Goal: Information Seeking & Learning: Check status

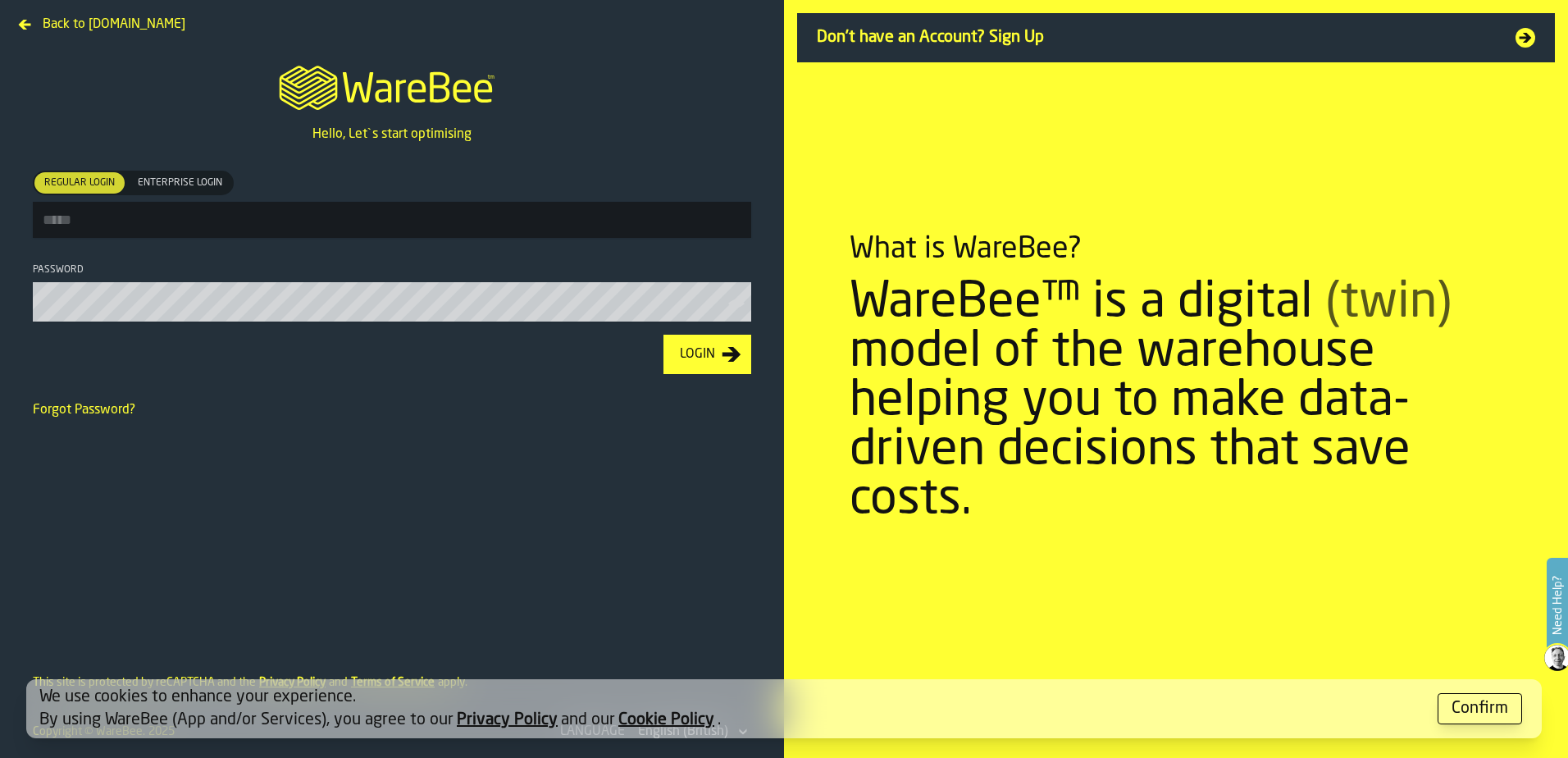
type input "**********"
click at [735, 356] on icon "button-Login" at bounding box center [731, 354] width 19 height 15
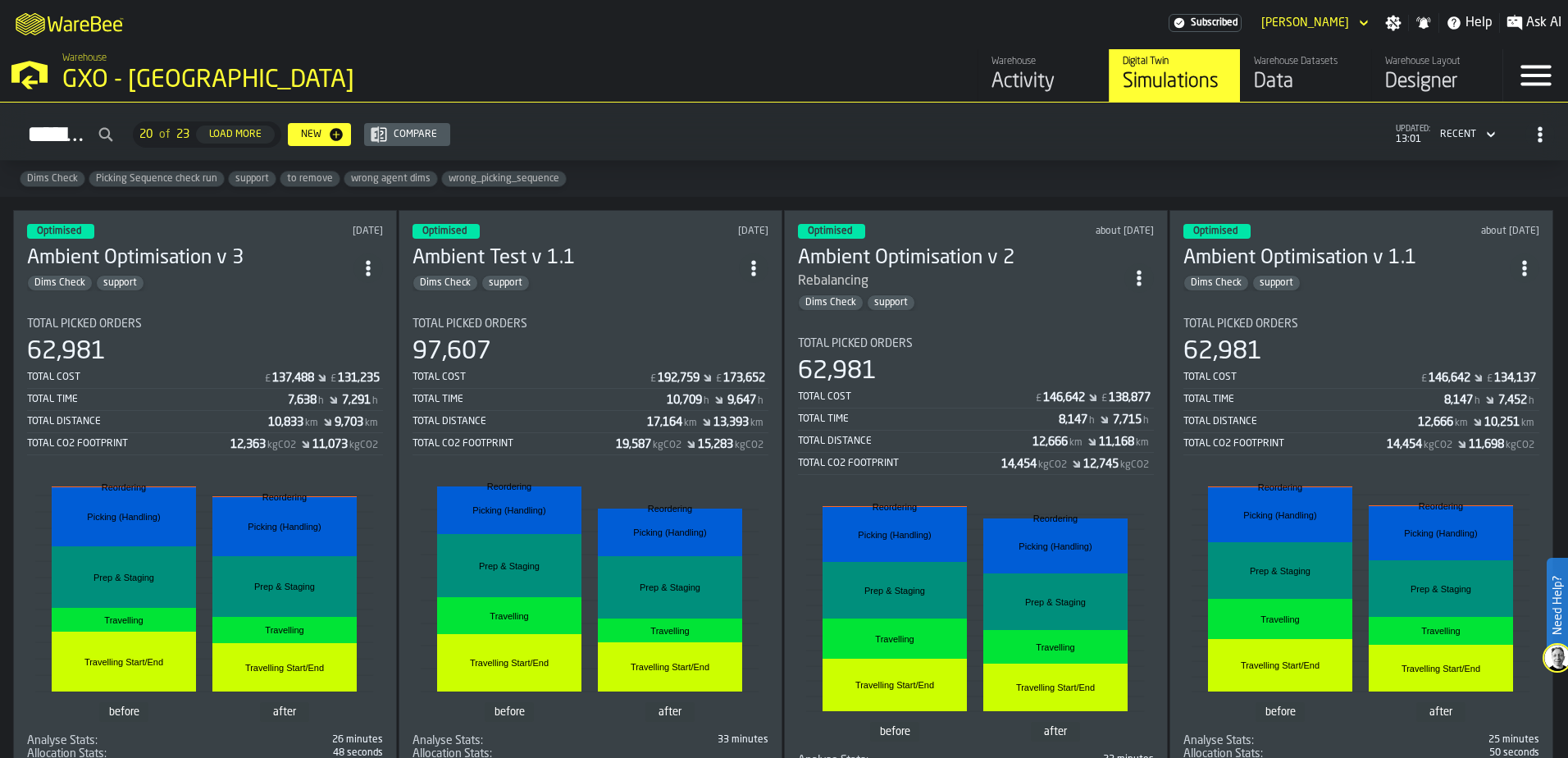
click at [1050, 69] on div "Warehouse Activity" at bounding box center [1043, 75] width 104 height 40
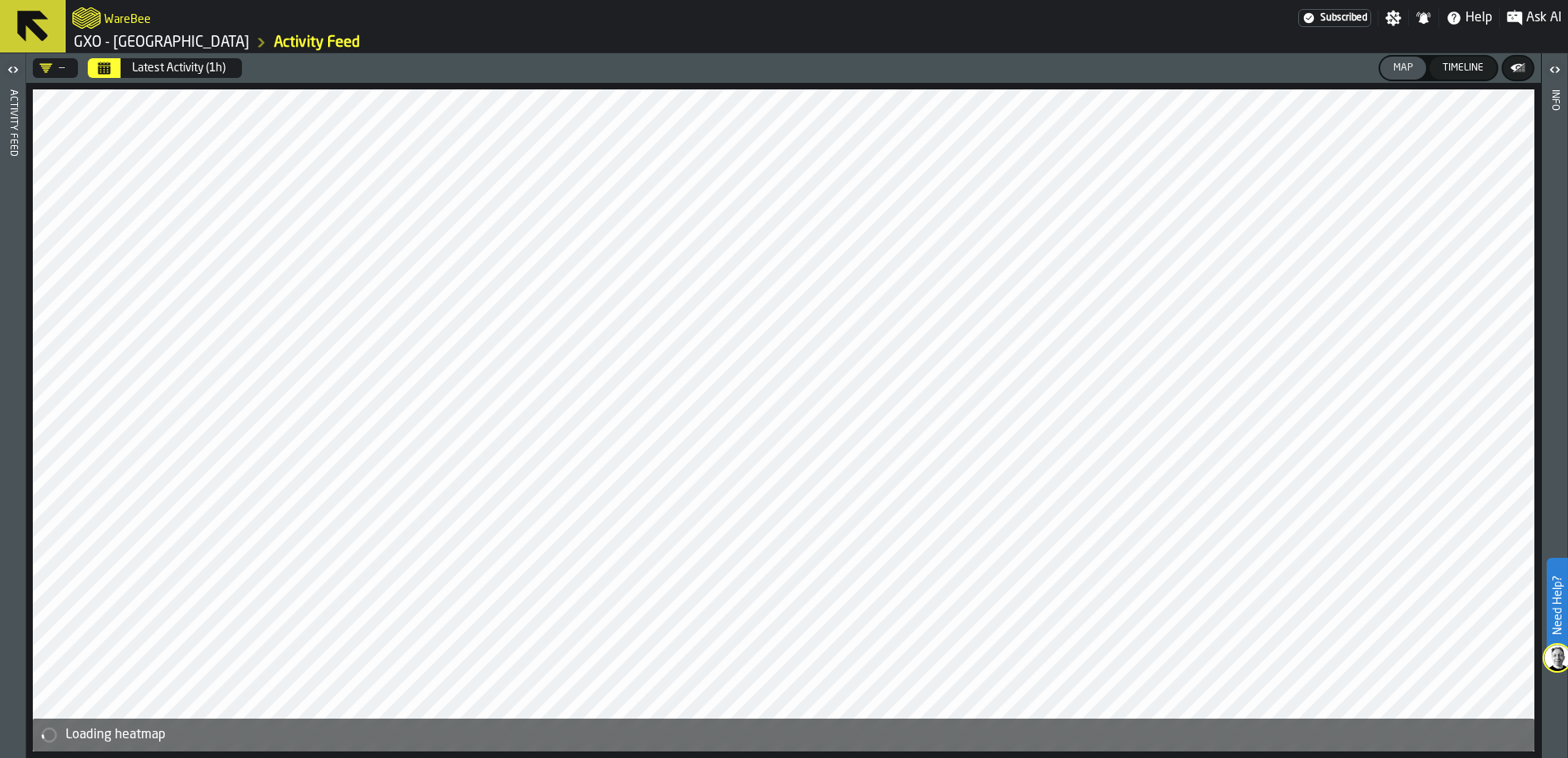
click at [10, 68] on icon "button-toggle-Open" at bounding box center [9, 69] width 4 height 6
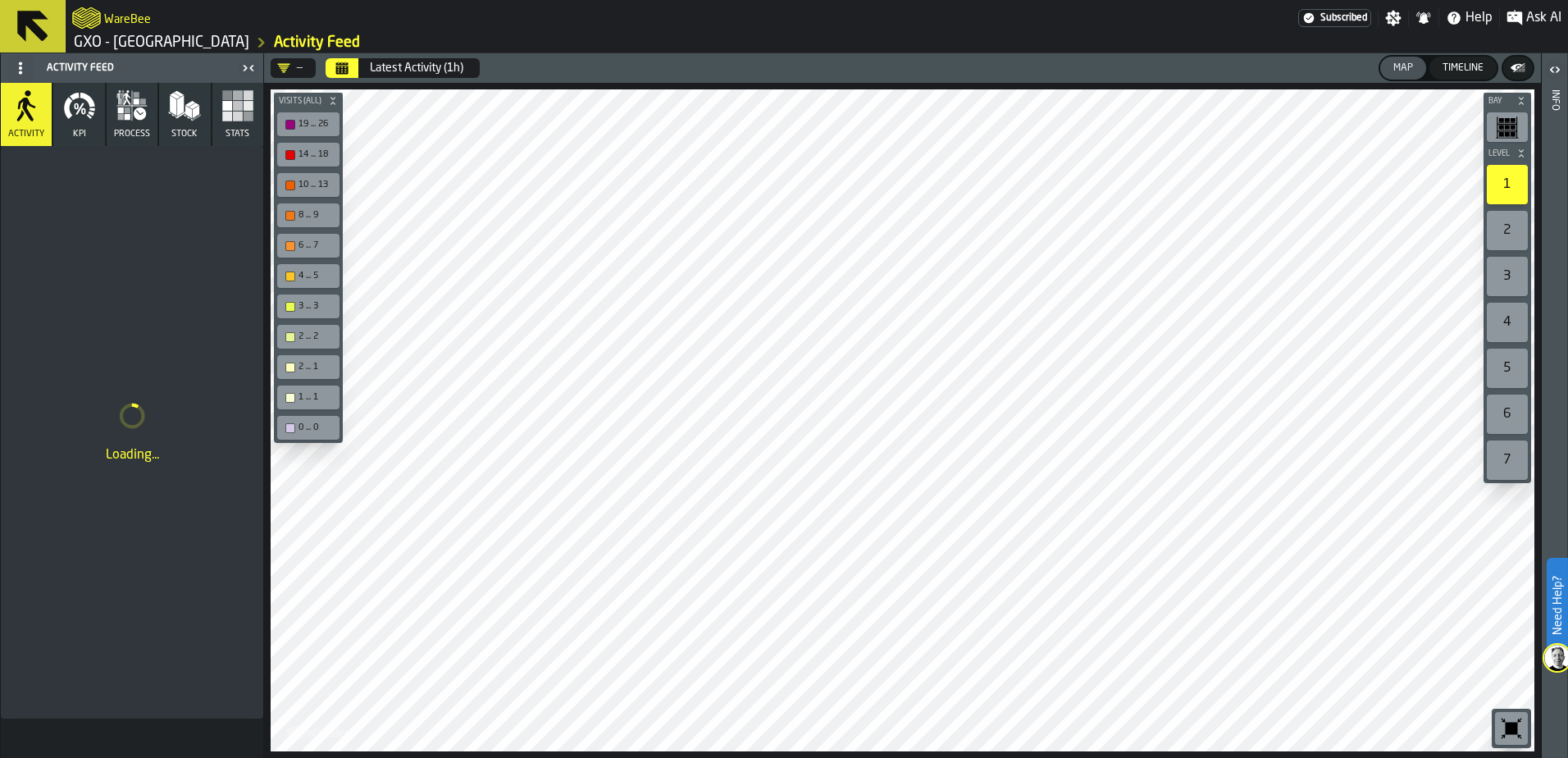
click at [232, 110] on icon "button" at bounding box center [238, 106] width 33 height 33
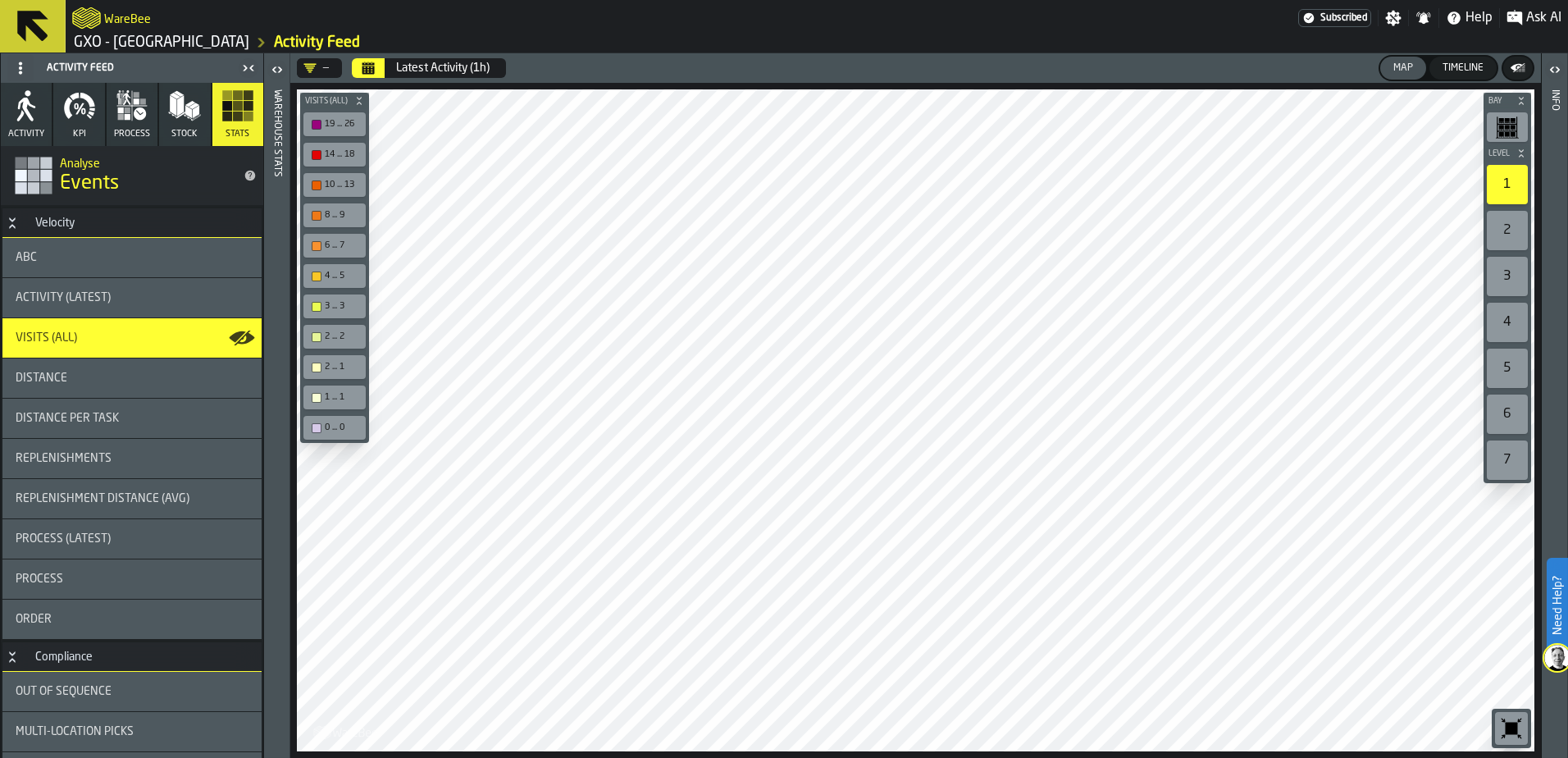
click at [36, 126] on button "Activity" at bounding box center [26, 114] width 51 height 63
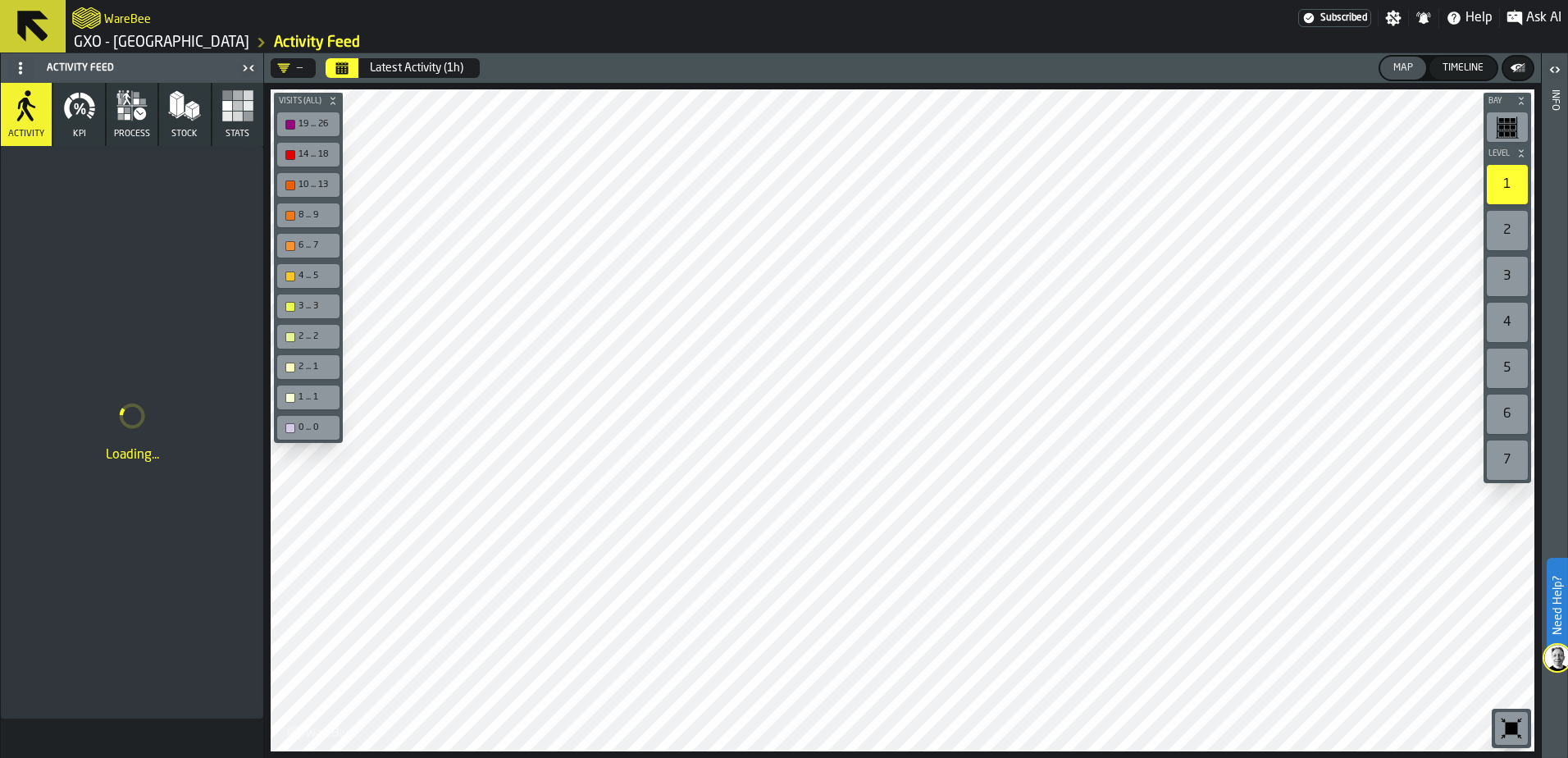
click at [64, 117] on icon "button" at bounding box center [80, 106] width 33 height 33
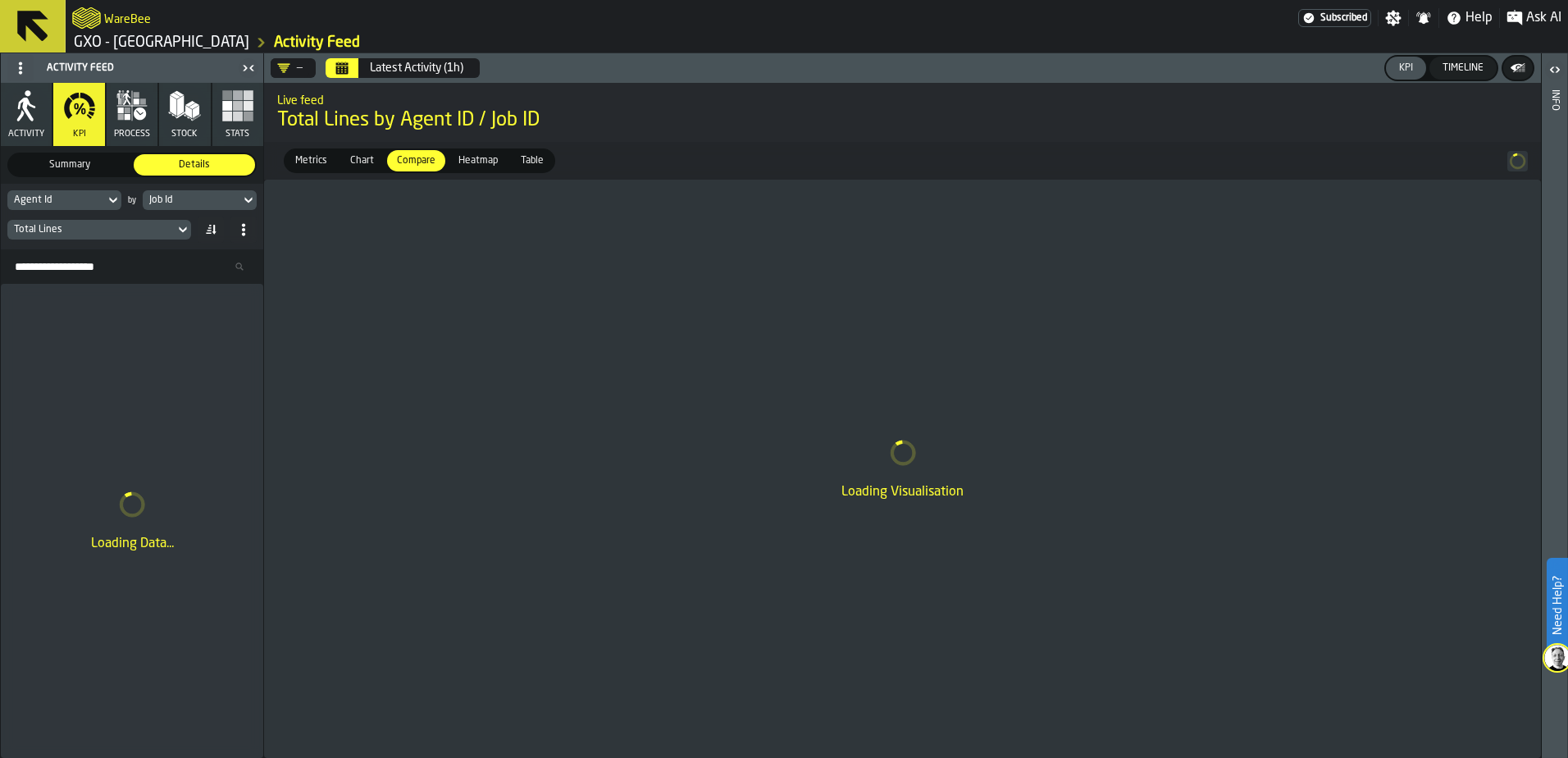
click at [109, 198] on icon at bounding box center [113, 200] width 17 height 19
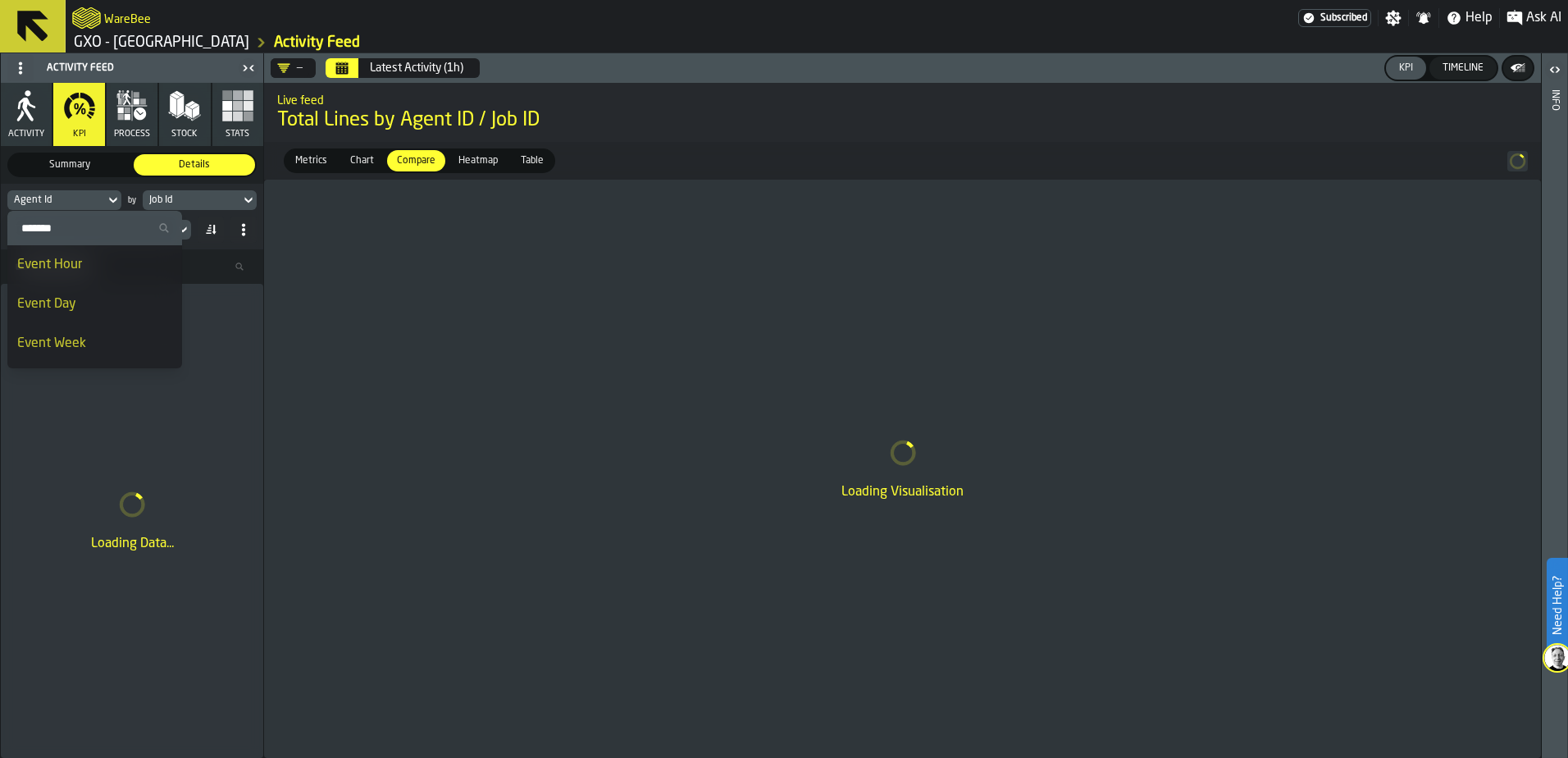
click at [109, 198] on icon at bounding box center [113, 200] width 17 height 19
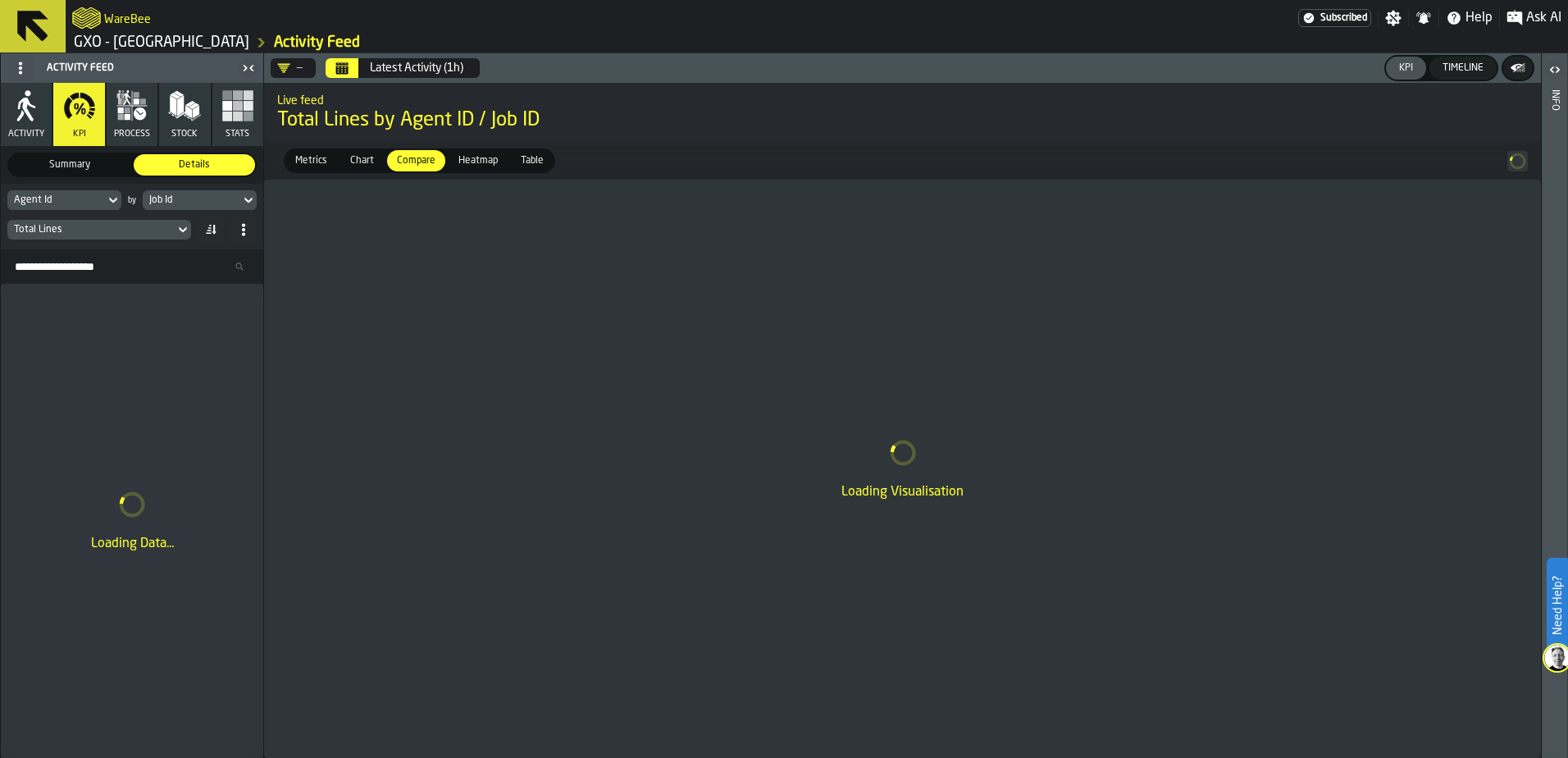
click at [253, 199] on icon at bounding box center [248, 200] width 17 height 19
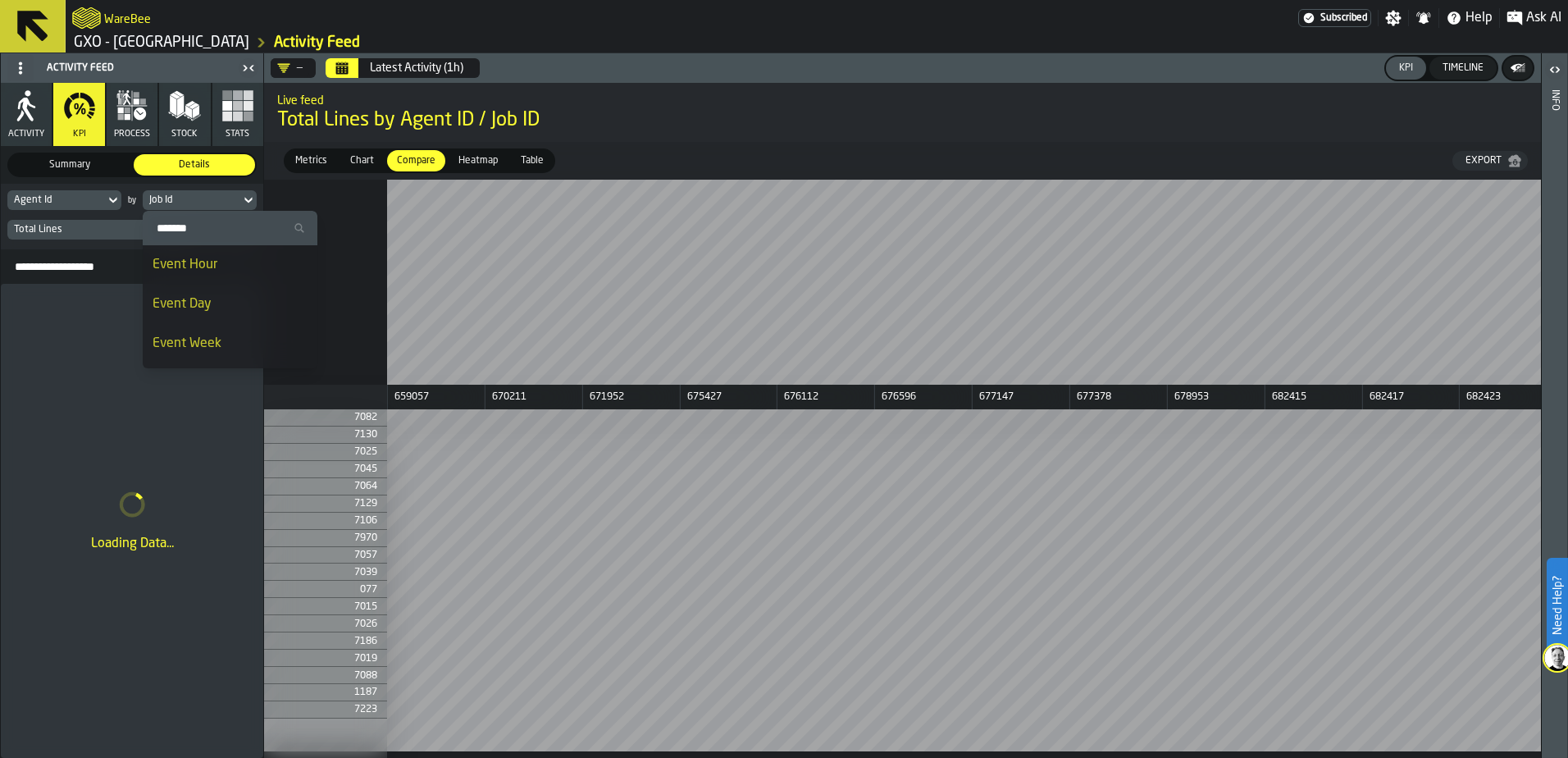
click at [223, 269] on div "Event Hour" at bounding box center [230, 264] width 155 height 19
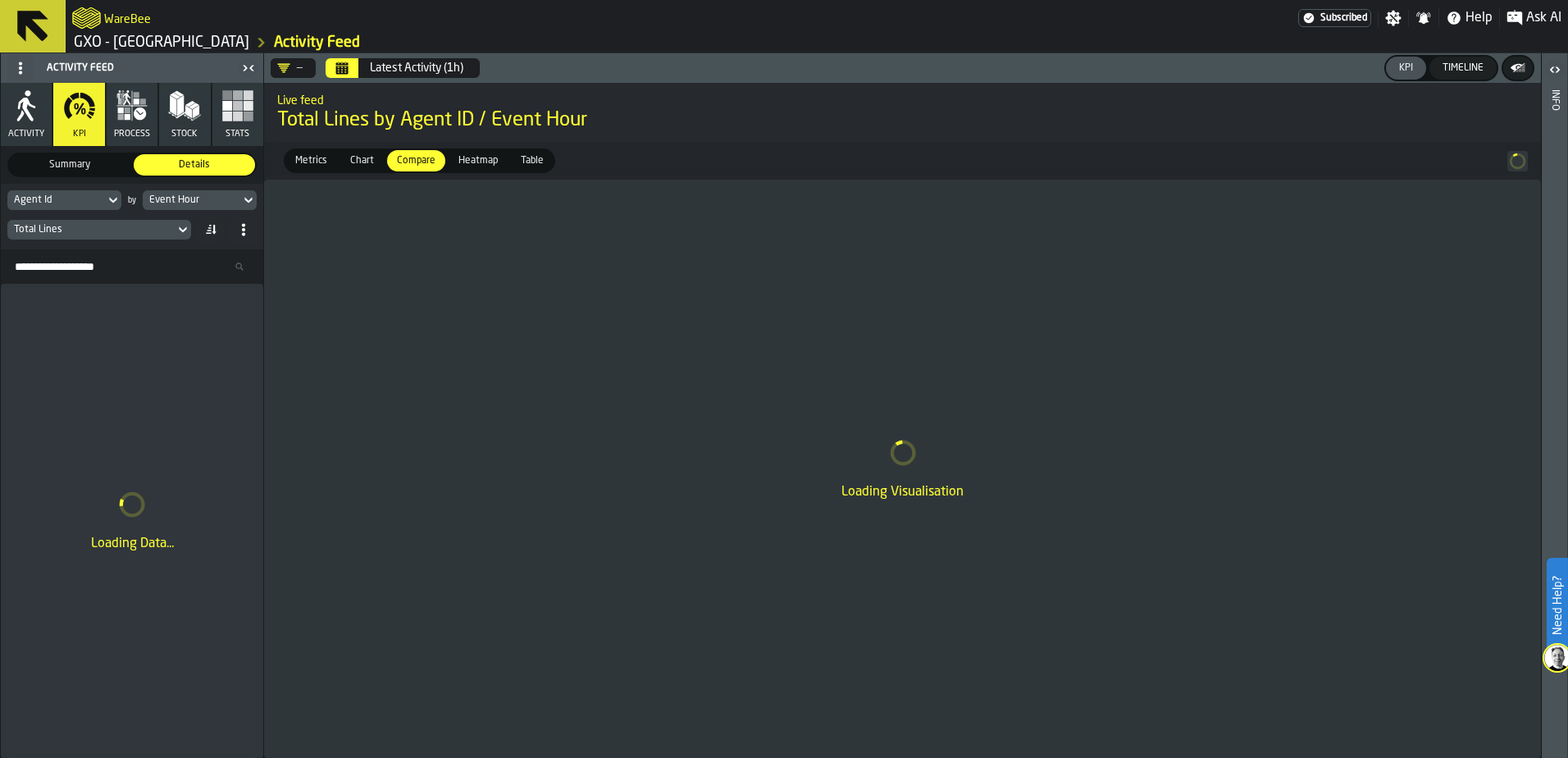
click at [184, 230] on icon at bounding box center [183, 229] width 17 height 19
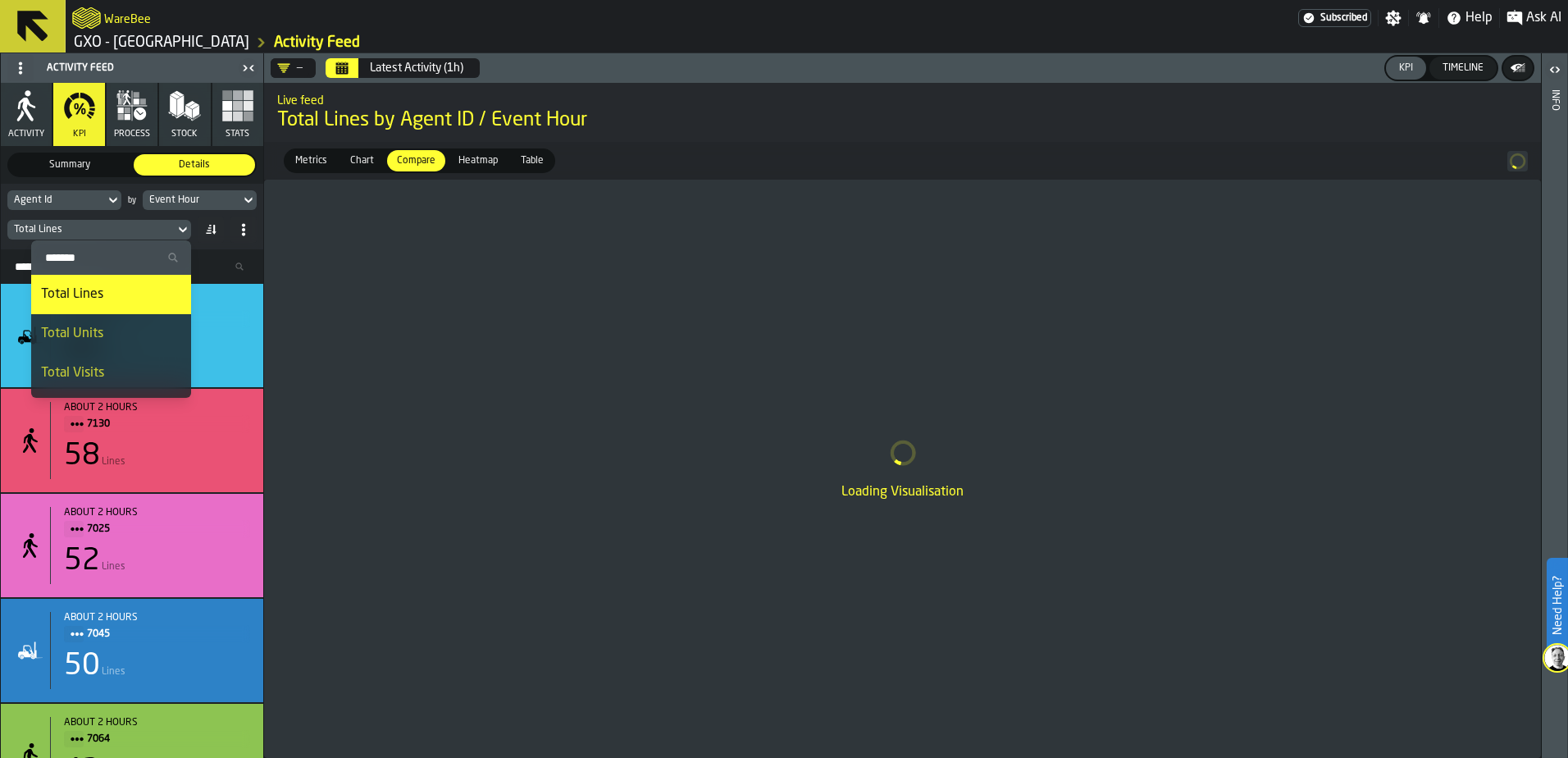
click at [113, 325] on div "Total Units" at bounding box center [111, 333] width 140 height 19
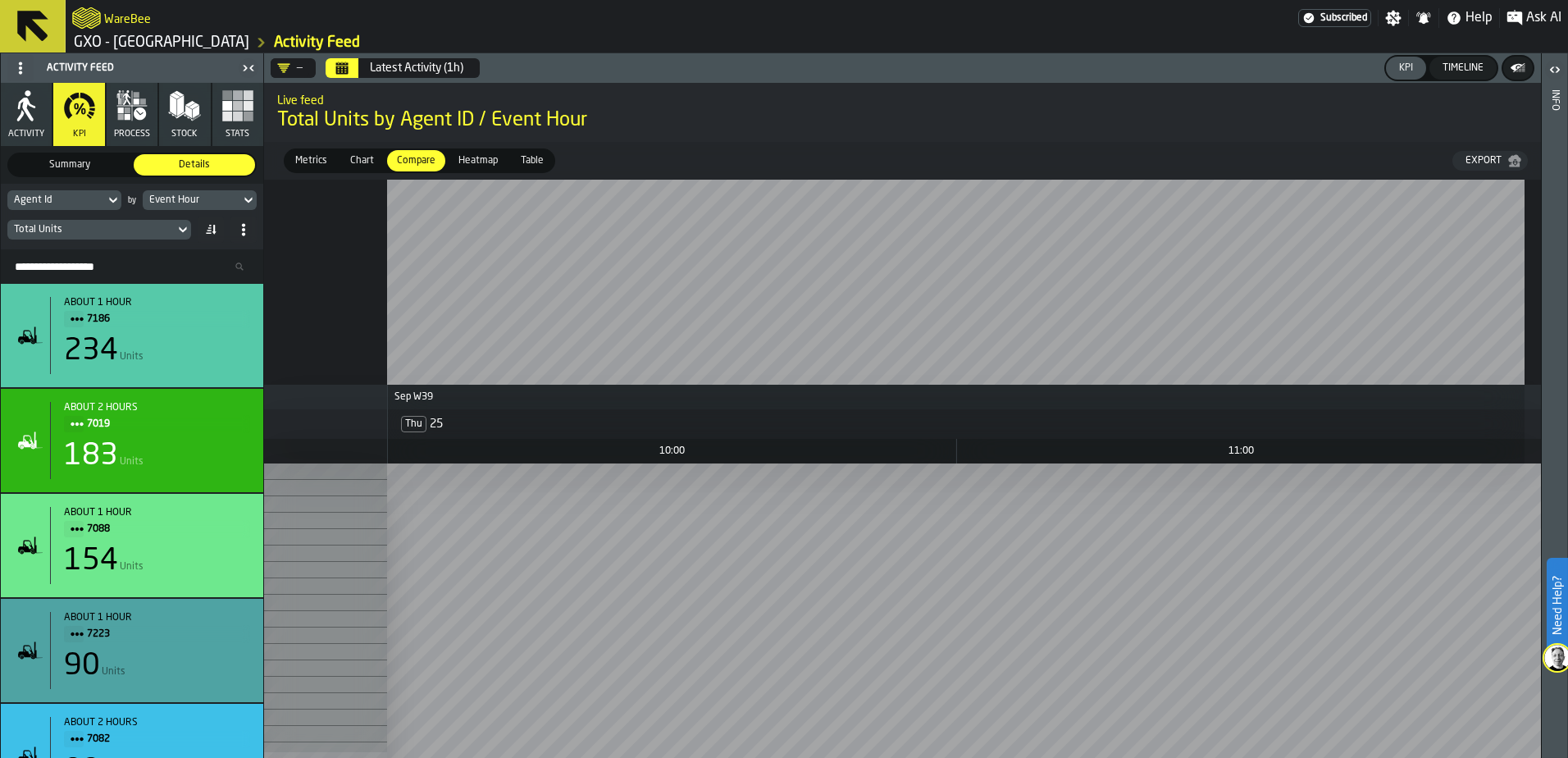
click at [349, 70] on icon "Calendar" at bounding box center [342, 68] width 13 height 13
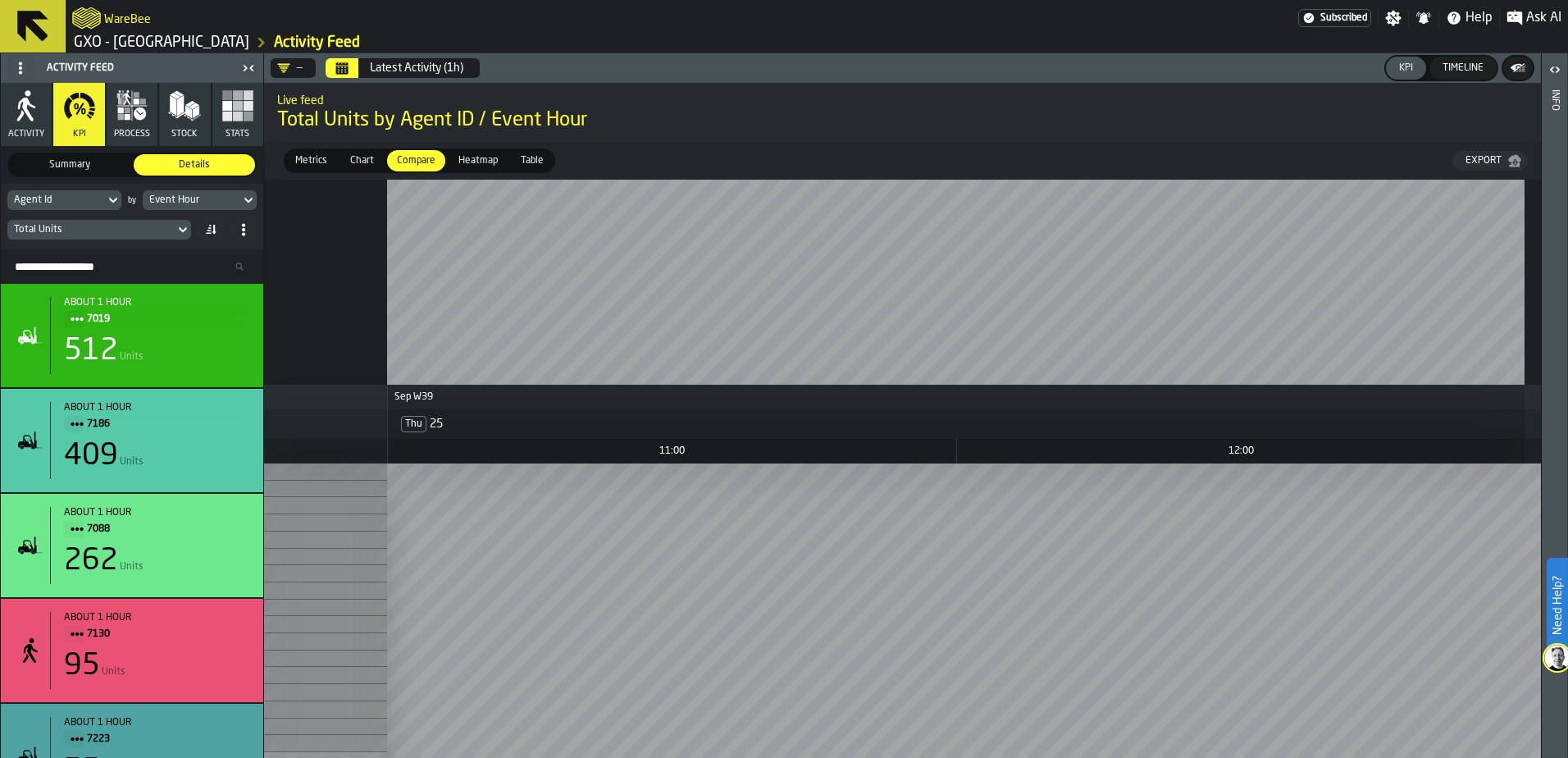
click at [349, 70] on icon "Calendar" at bounding box center [342, 68] width 13 height 13
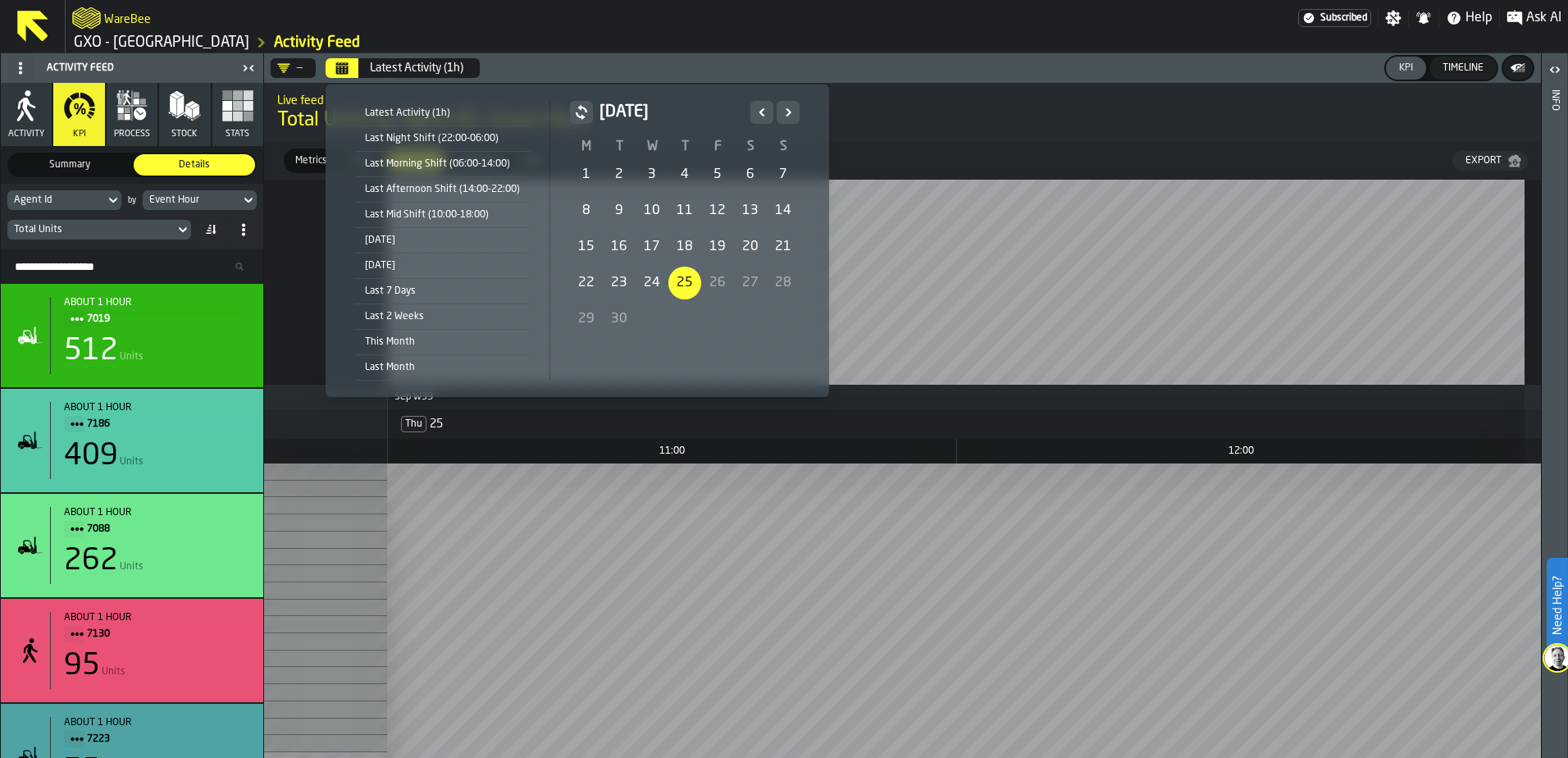
click at [427, 166] on div "Last Morning Shift (06:00-14:00)" at bounding box center [442, 165] width 175 height 18
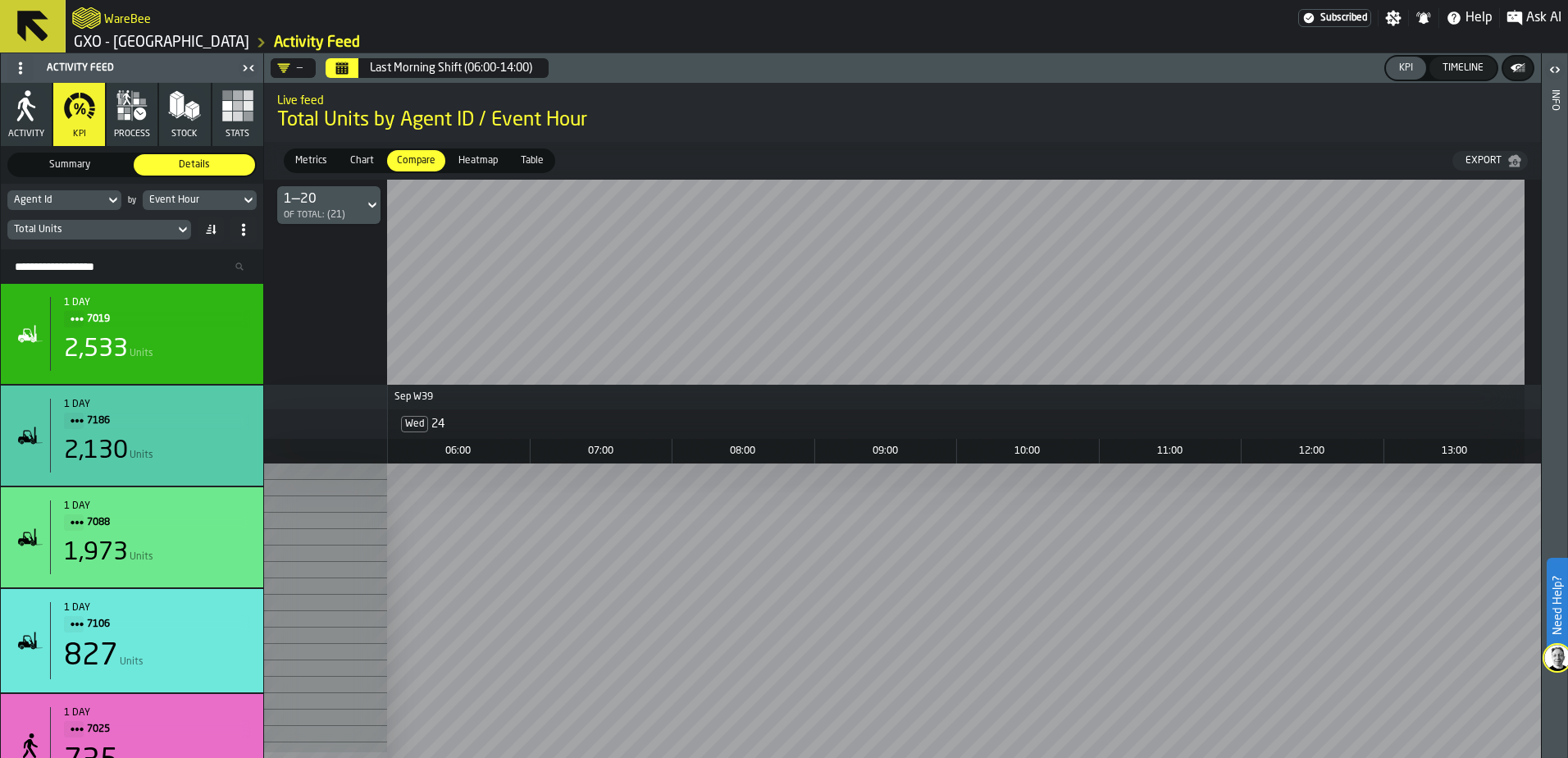
click at [364, 155] on span "Chart" at bounding box center [362, 161] width 37 height 15
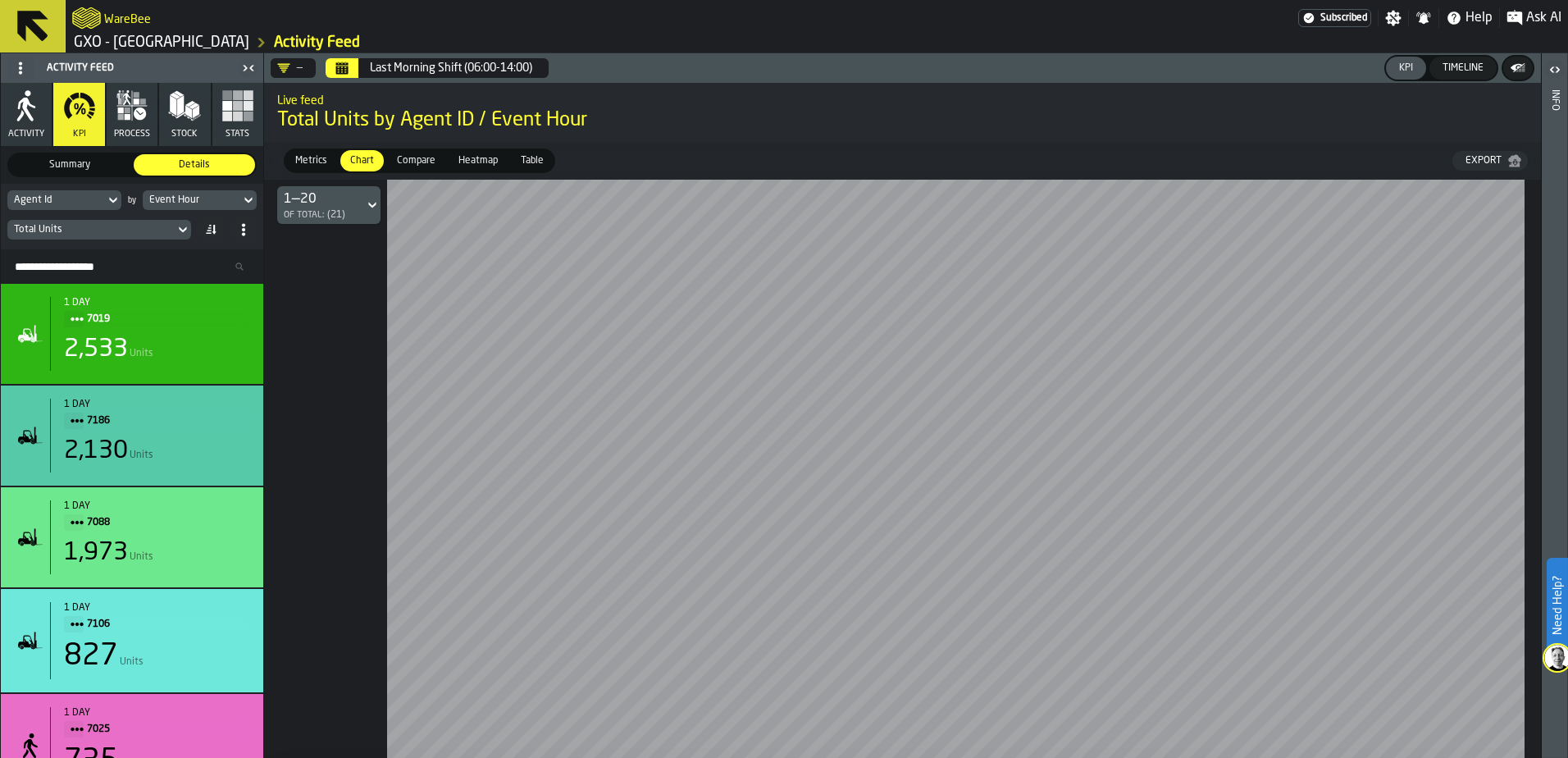
click at [396, 156] on span "Compare" at bounding box center [416, 161] width 52 height 15
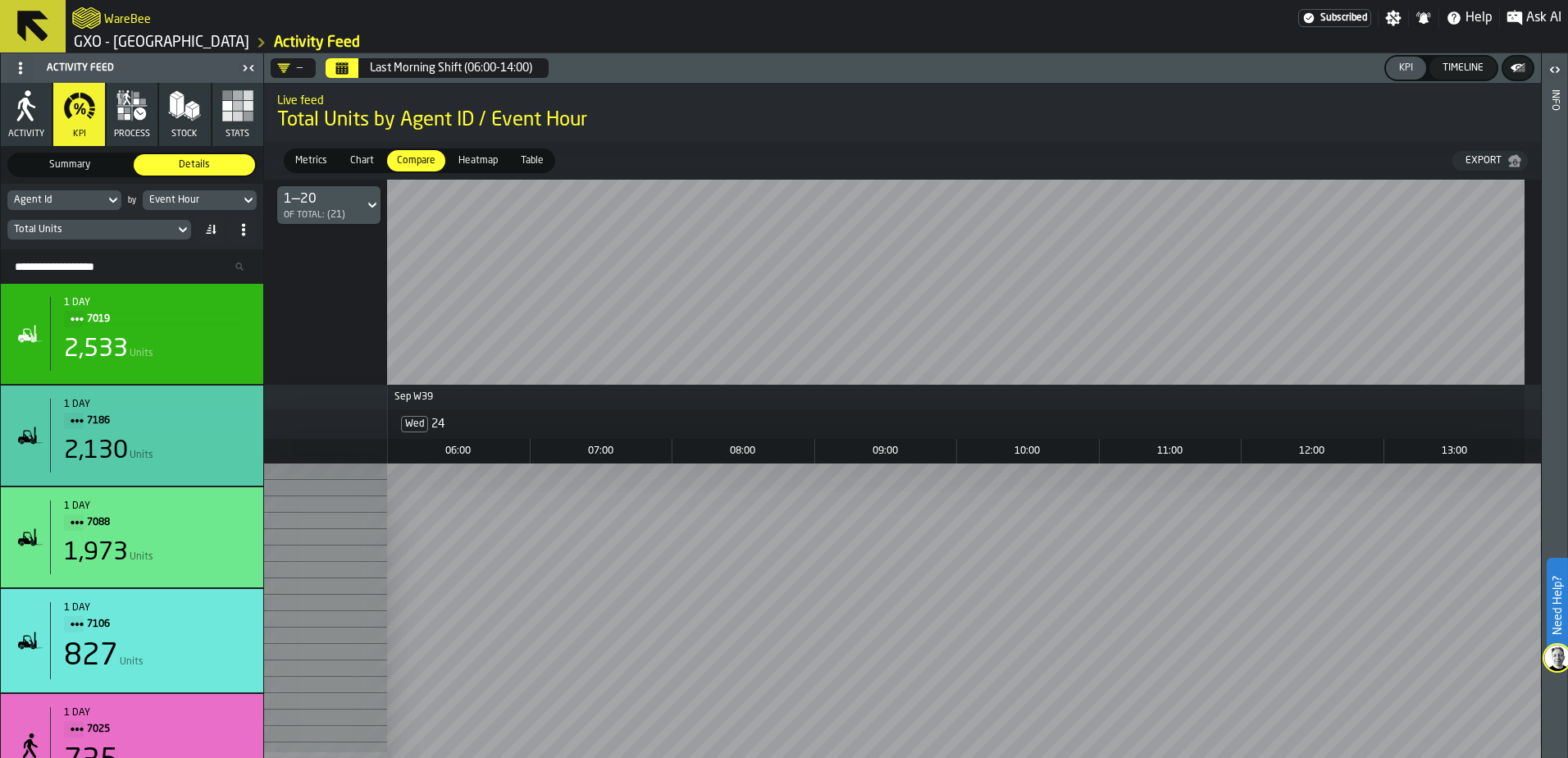
click at [311, 155] on span "Metrics" at bounding box center [311, 161] width 45 height 15
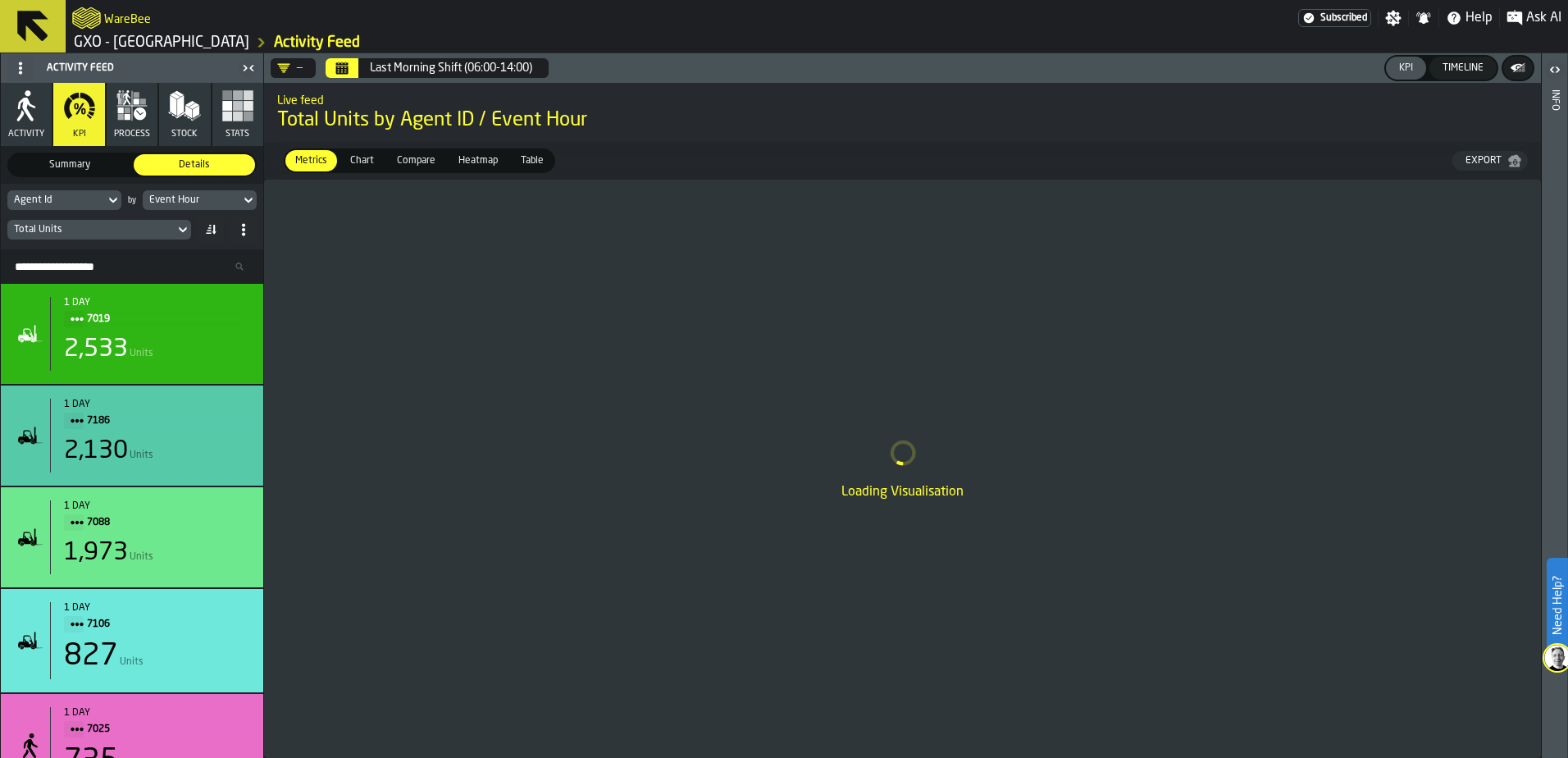
click at [452, 155] on span "Heatmap" at bounding box center [477, 161] width 52 height 15
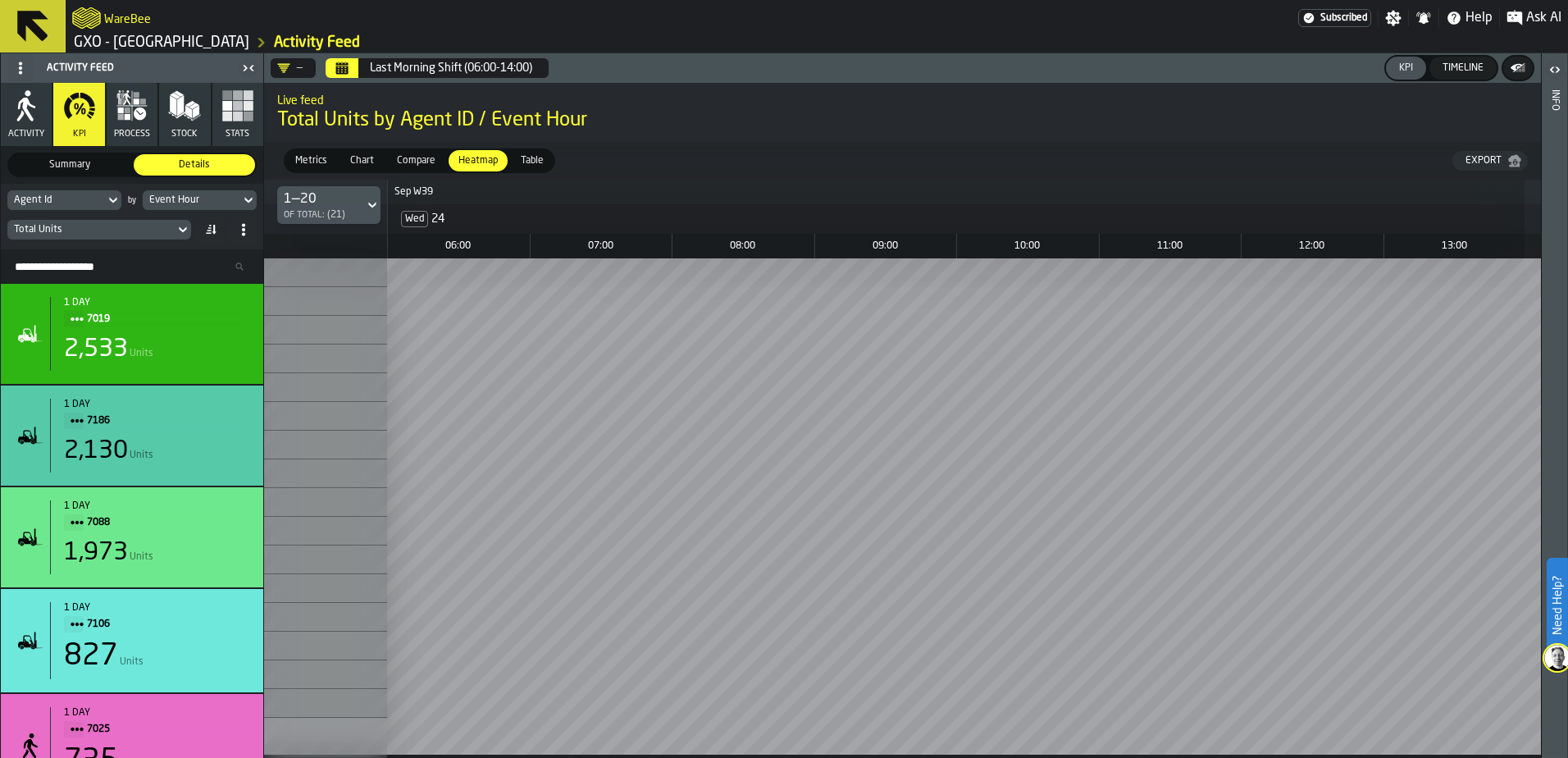
click at [371, 209] on icon at bounding box center [372, 204] width 17 height 19
click at [344, 344] on div "21—21" at bounding box center [329, 335] width 86 height 19
drag, startPoint x: 373, startPoint y: 206, endPoint x: 368, endPoint y: 215, distance: 10.3
click at [373, 207] on icon at bounding box center [372, 204] width 17 height 19
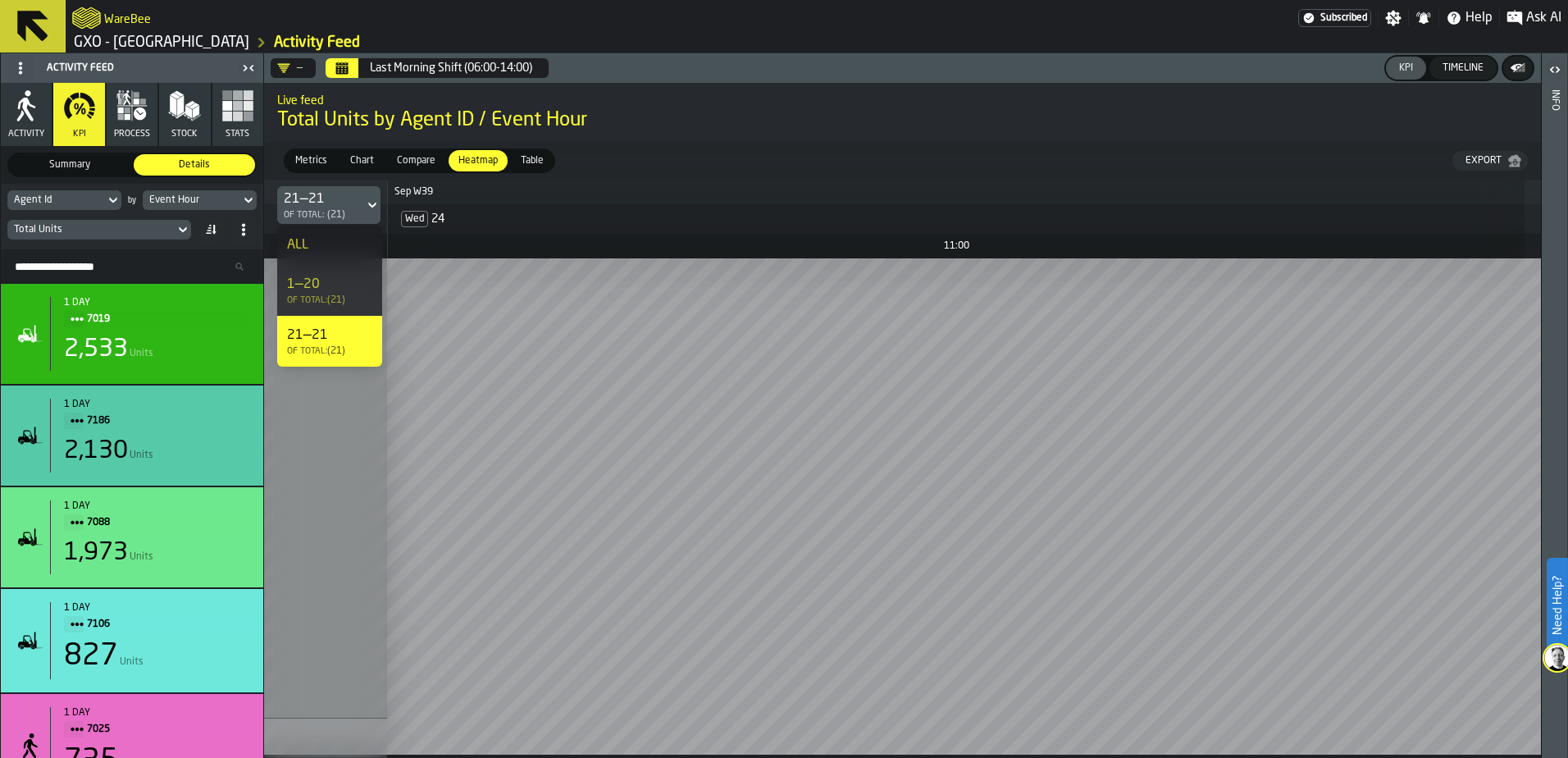
click at [346, 283] on div "1—20" at bounding box center [329, 284] width 86 height 19
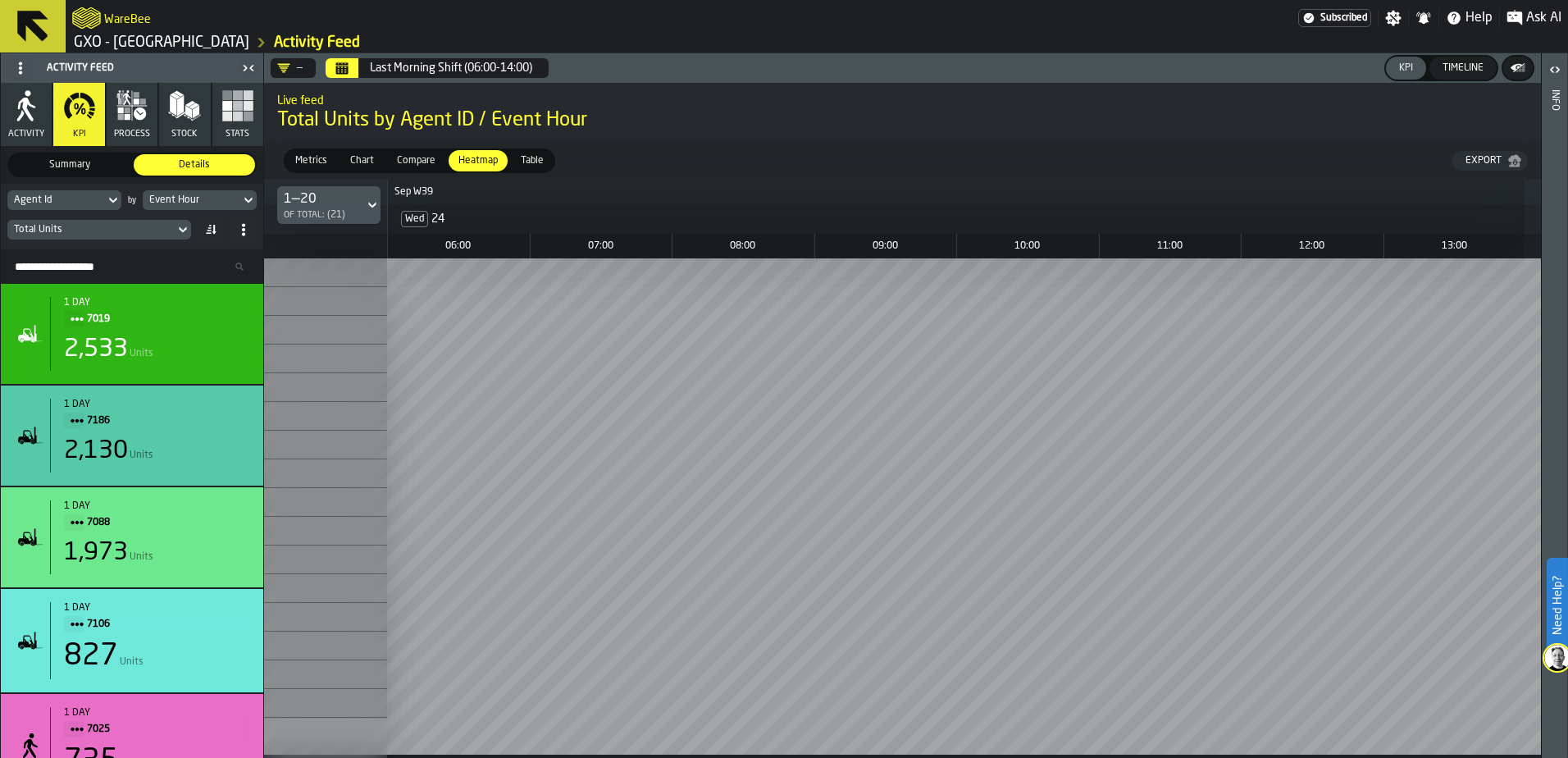
click at [292, 275] on div "1" at bounding box center [326, 272] width 123 height 29
click at [1482, 68] on div "Timeline" at bounding box center [1462, 68] width 54 height 11
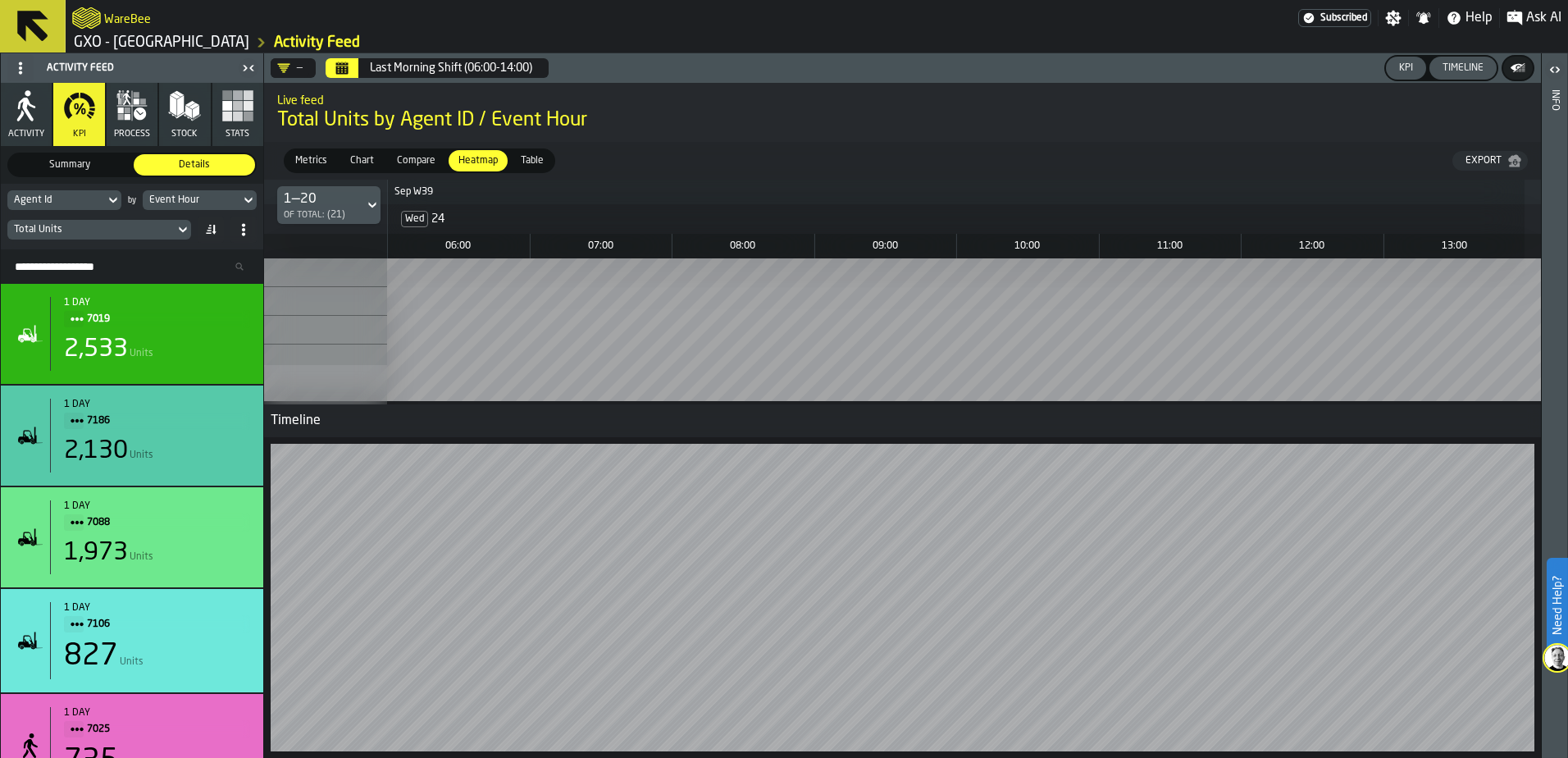
click at [1410, 64] on div "KPI" at bounding box center [1405, 68] width 27 height 11
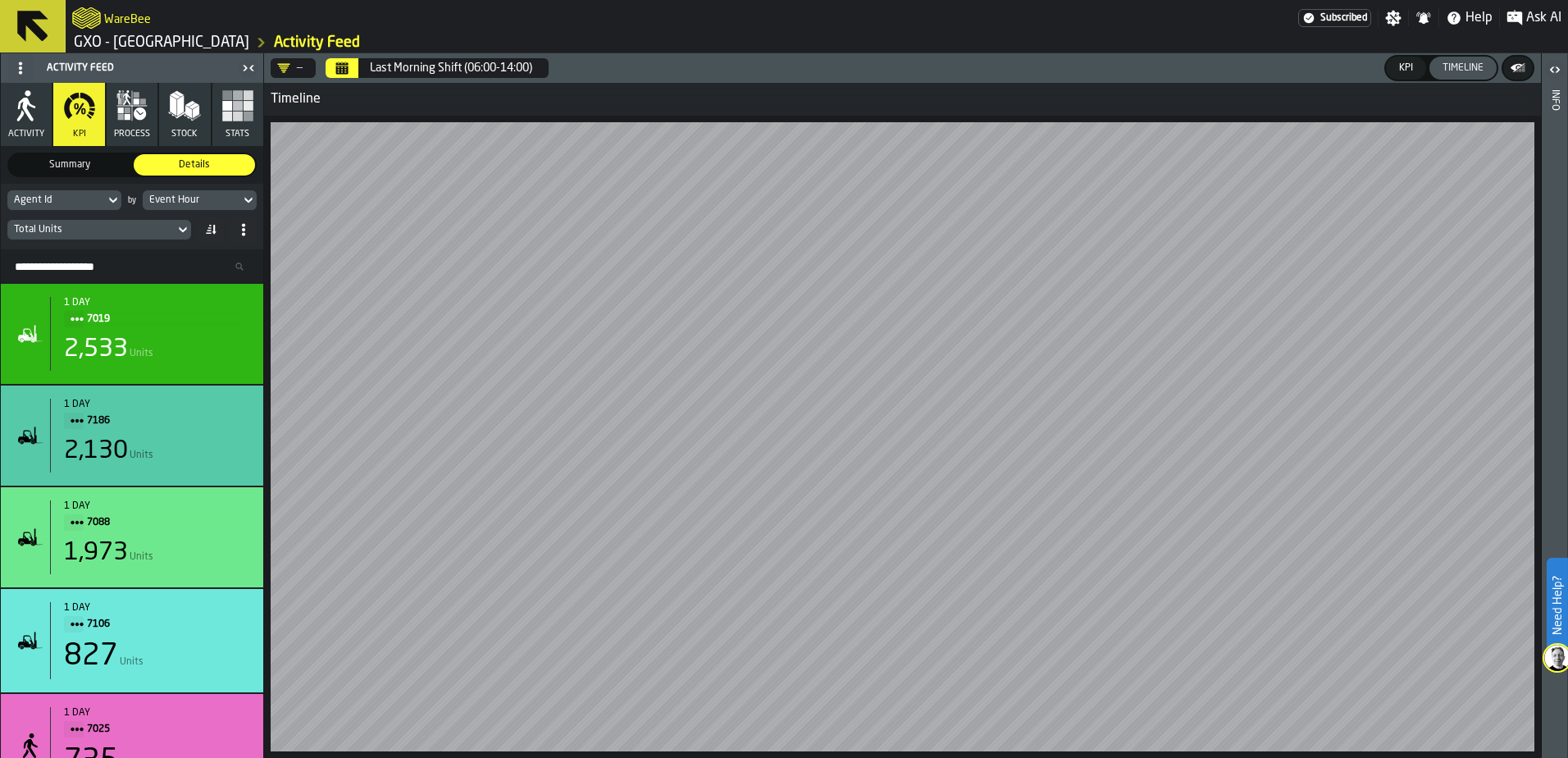
click at [1411, 65] on div "KPI" at bounding box center [1405, 68] width 27 height 11
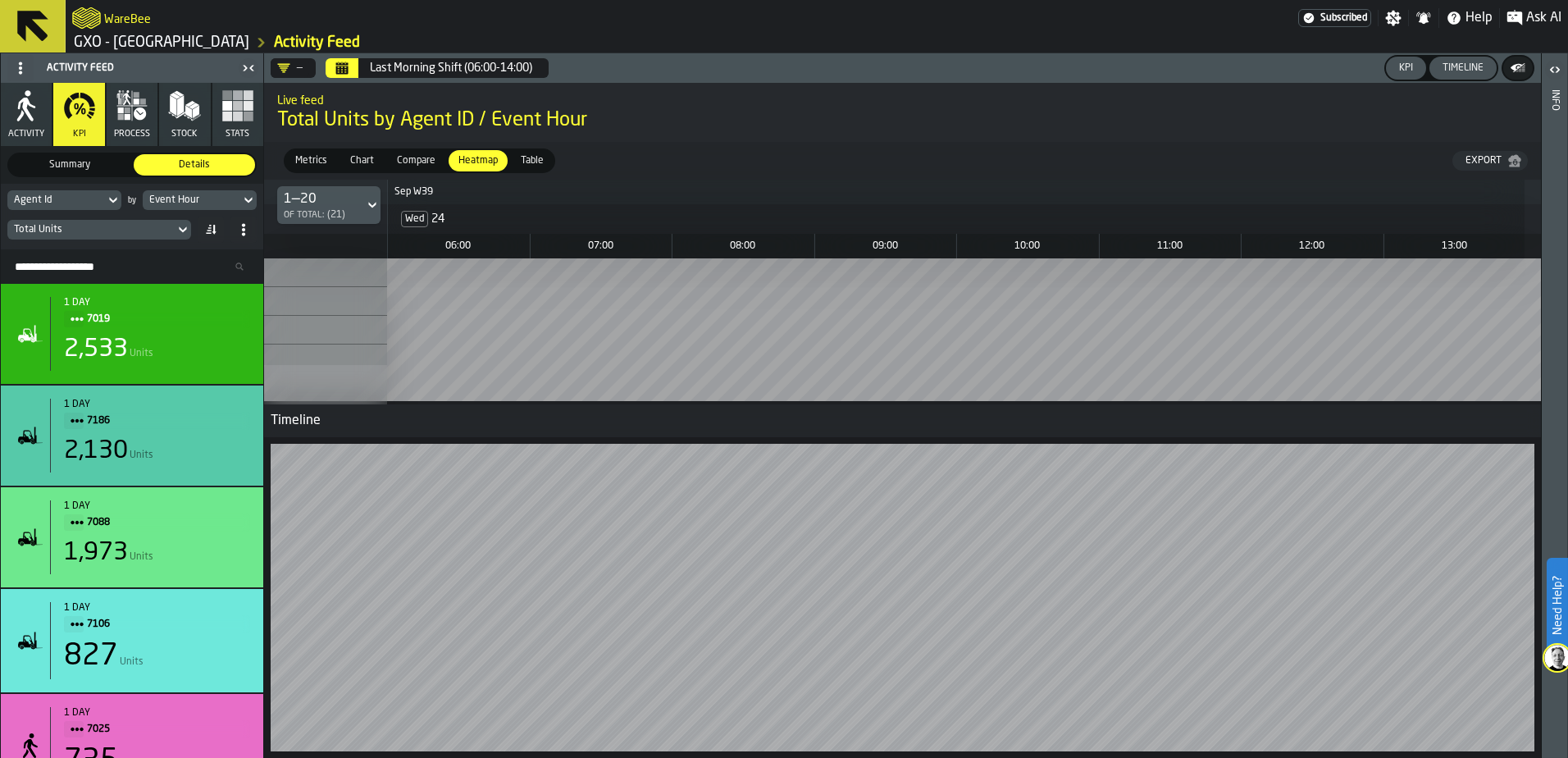
click at [1475, 61] on button "Timeline" at bounding box center [1462, 68] width 67 height 23
